Goal: Check status

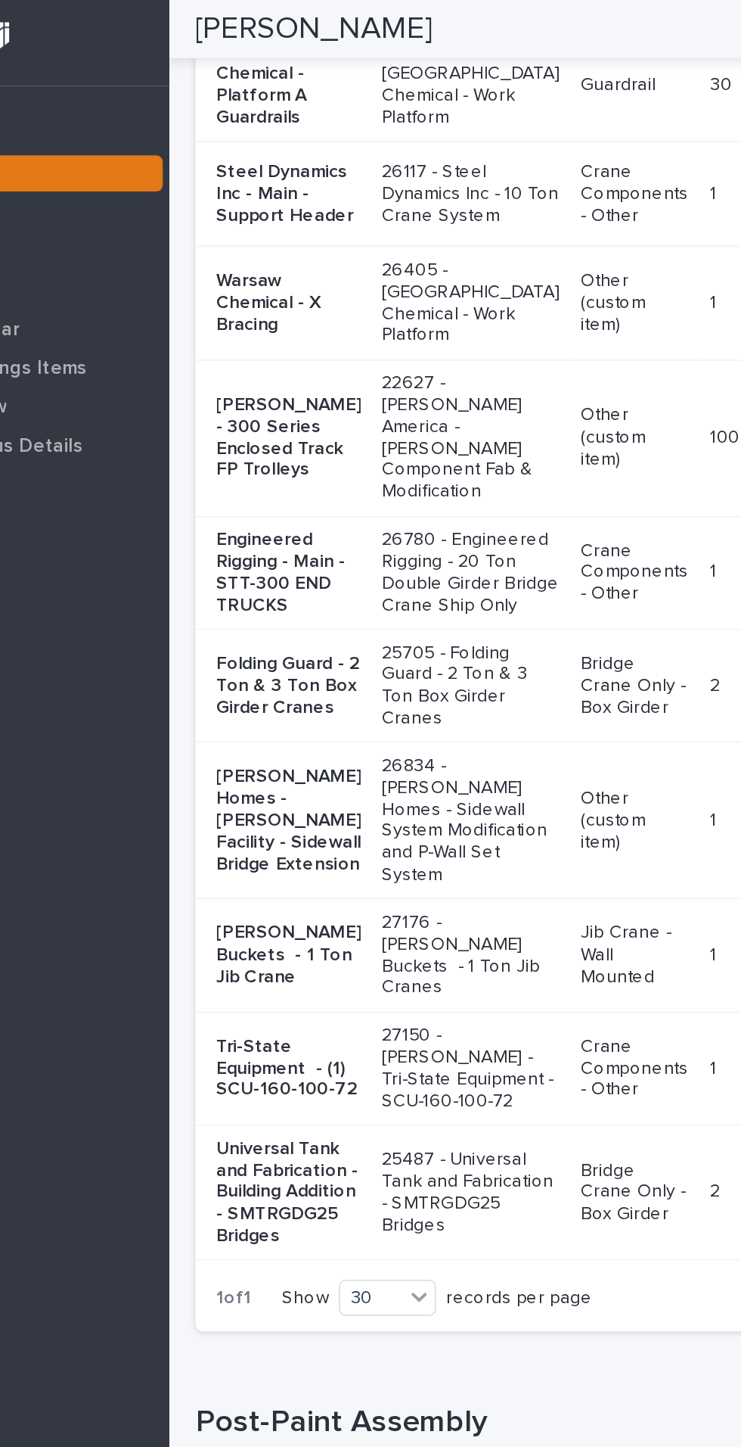
scroll to position [2260, 0]
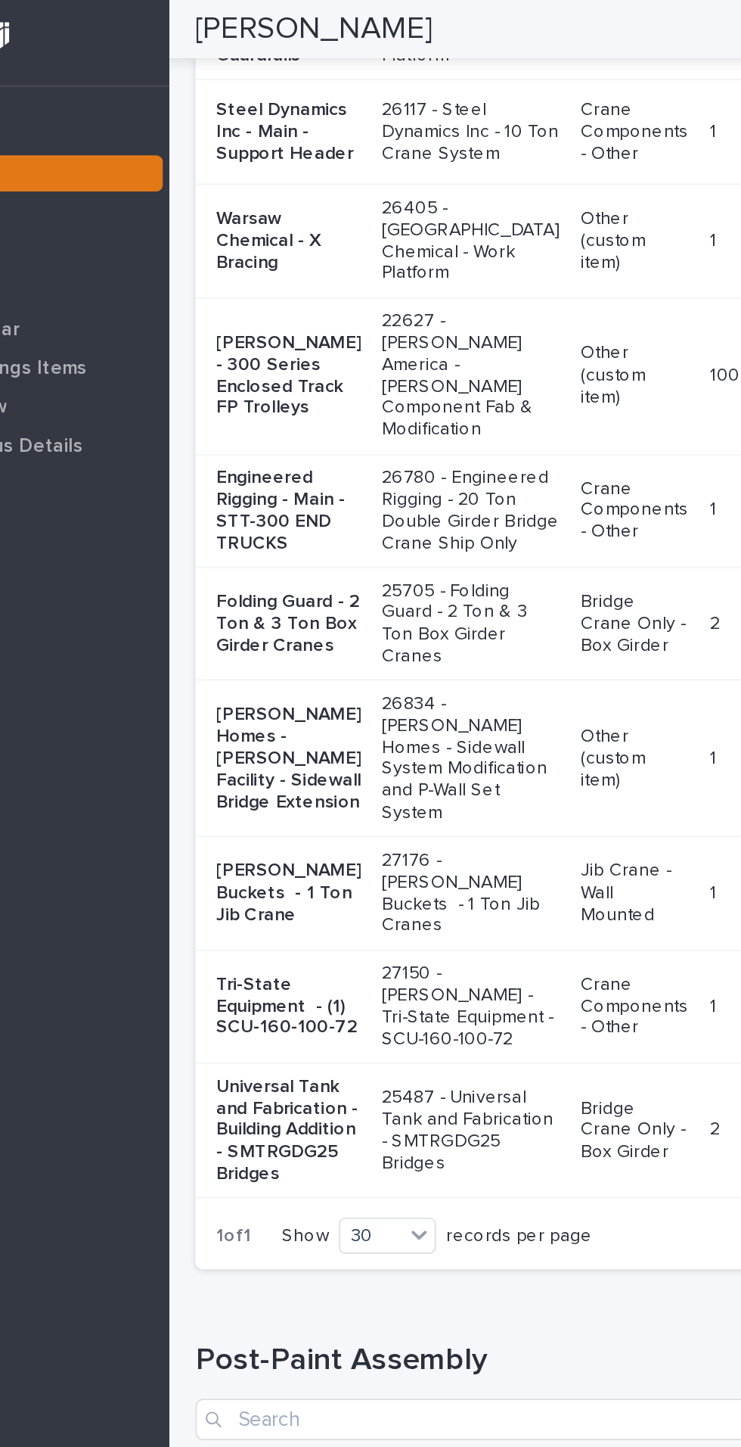
click at [300, 39] on p "Warsaw Chemical - Platform A Guardrails" at bounding box center [319, 14] width 85 height 51
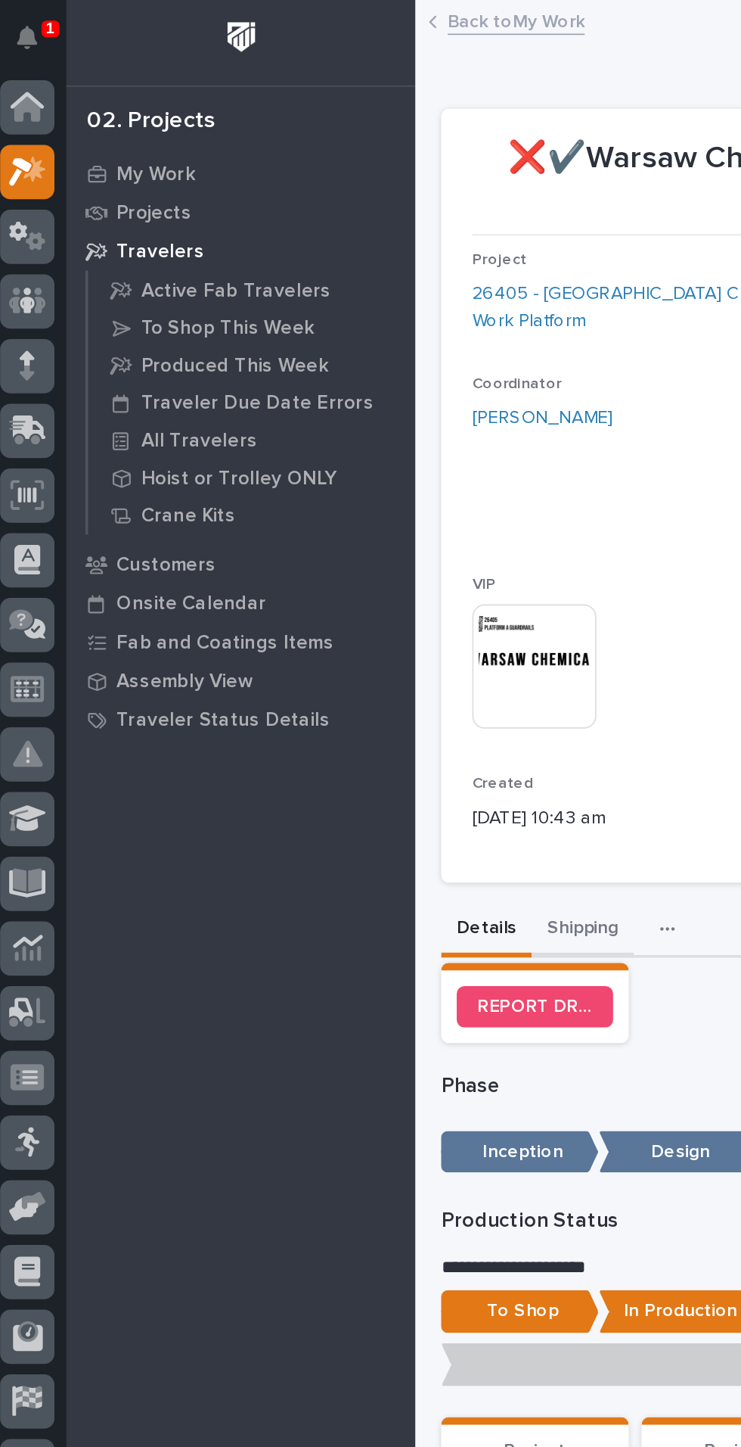
click at [354, 541] on button "Shipping" at bounding box center [348, 544] width 60 height 32
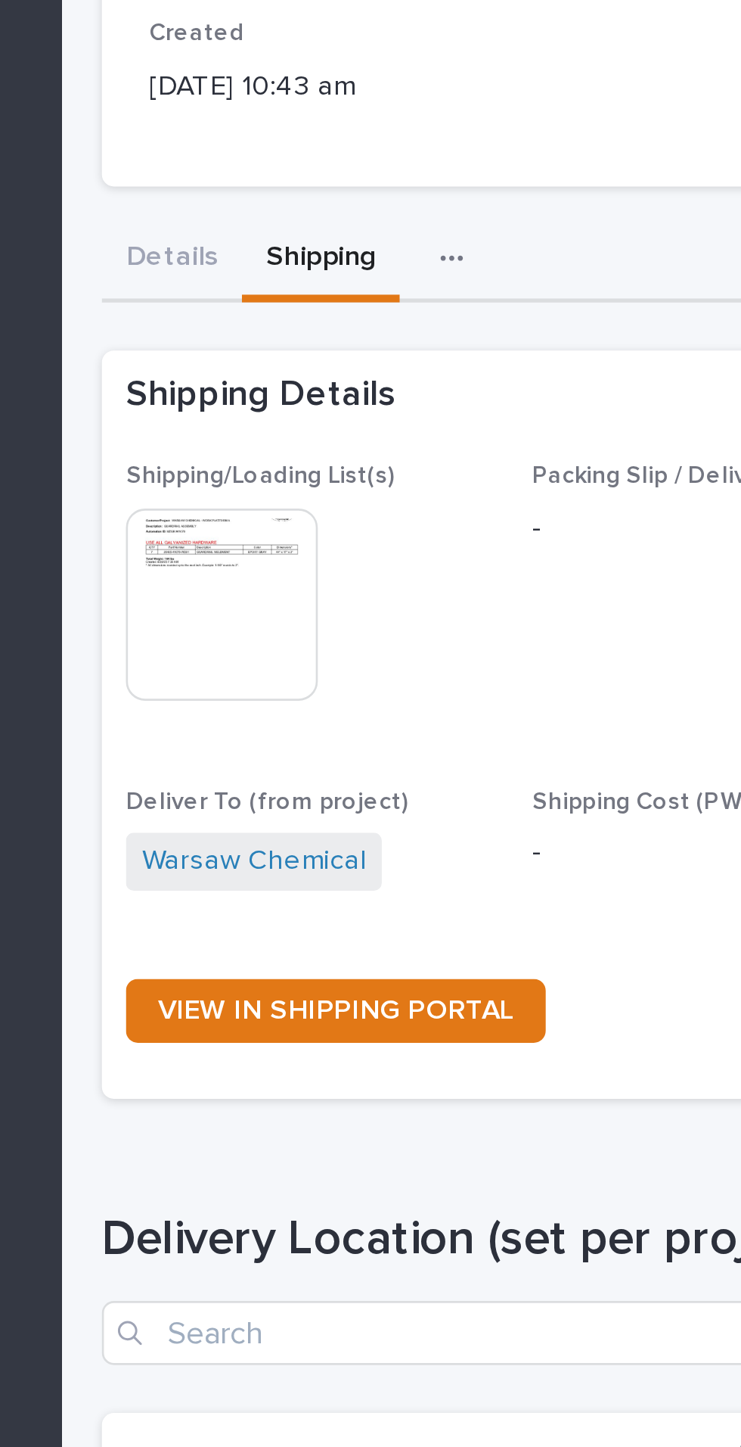
click at [308, 670] on img at bounding box center [310, 674] width 73 height 73
